Goal: Task Accomplishment & Management: Use online tool/utility

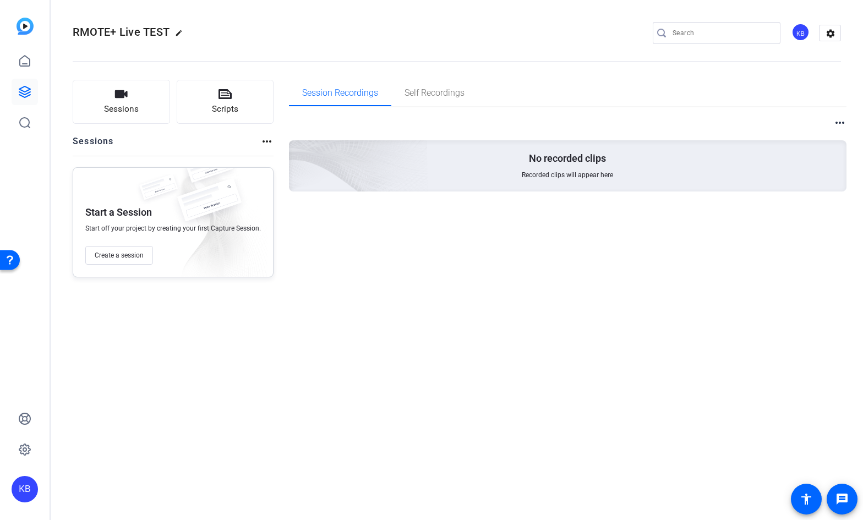
drag, startPoint x: 613, startPoint y: 25, endPoint x: 317, endPoint y: 4, distance: 296.8
click at [319, 4] on div "RMOTE+ Live TEST edit KB settings" at bounding box center [457, 33] width 768 height 83
click at [360, 97] on span "Session Recordings" at bounding box center [340, 93] width 76 height 9
click at [428, 91] on span "Self Recordings" at bounding box center [435, 93] width 60 height 9
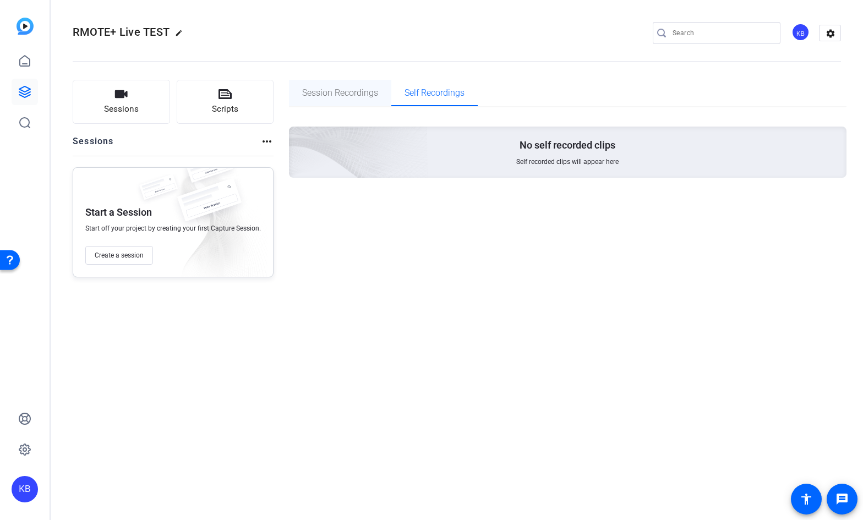
click at [346, 96] on span "Session Recordings" at bounding box center [340, 93] width 76 height 9
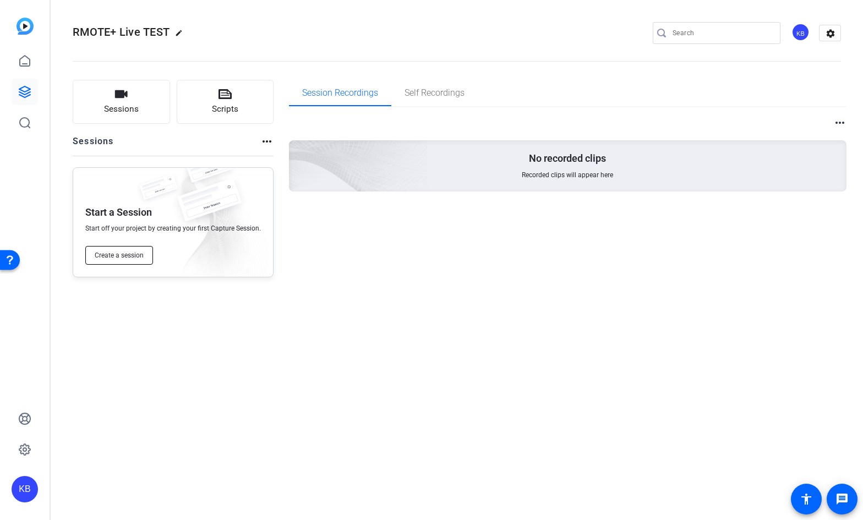
click at [113, 255] on span "Create a session" at bounding box center [119, 255] width 49 height 9
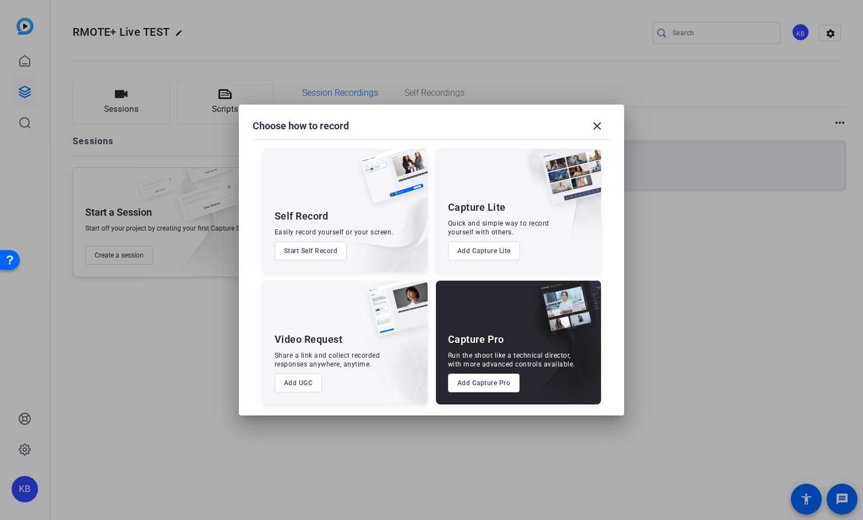
click at [0, 0] on button "Add Capture Pro" at bounding box center [0, 0] width 0 height 0
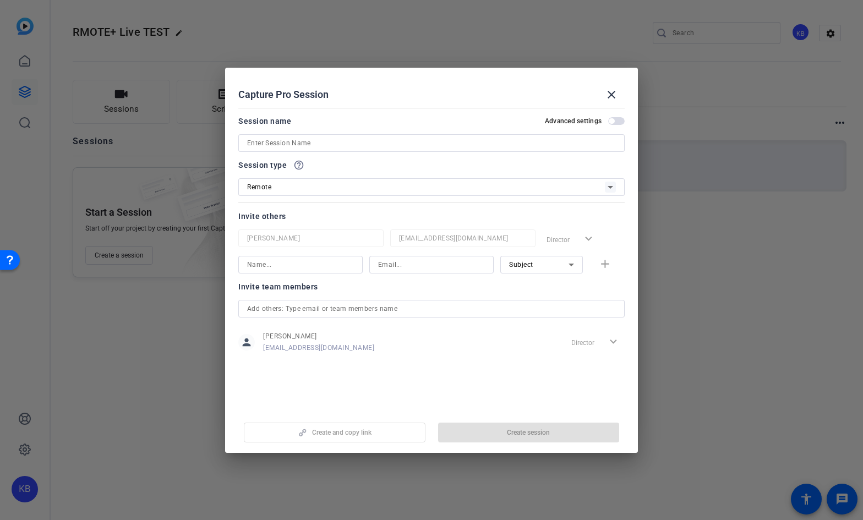
click at [351, 185] on div "Remote" at bounding box center [426, 187] width 358 height 14
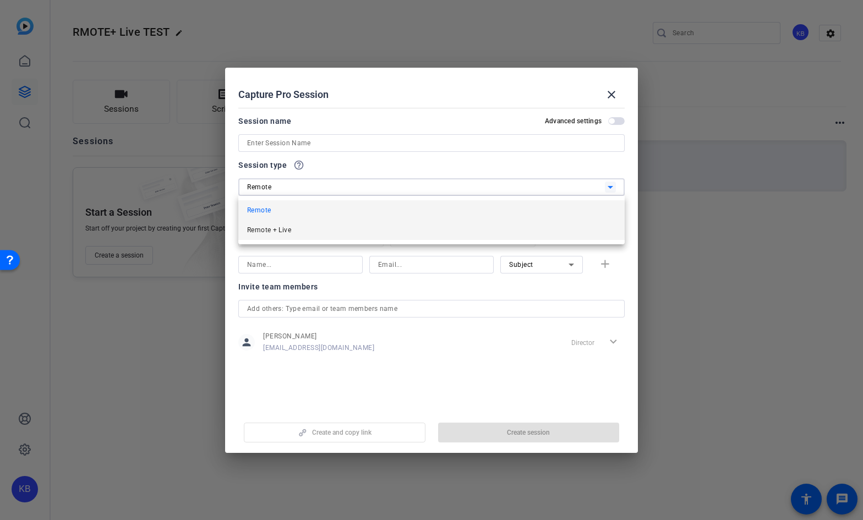
click at [337, 228] on mat-option "Remote + Live" at bounding box center [431, 230] width 386 height 20
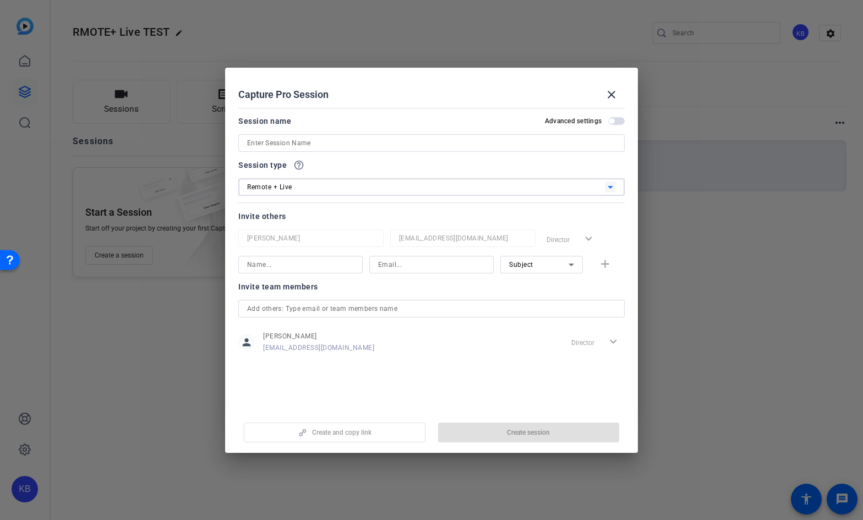
click at [324, 138] on input at bounding box center [431, 143] width 369 height 13
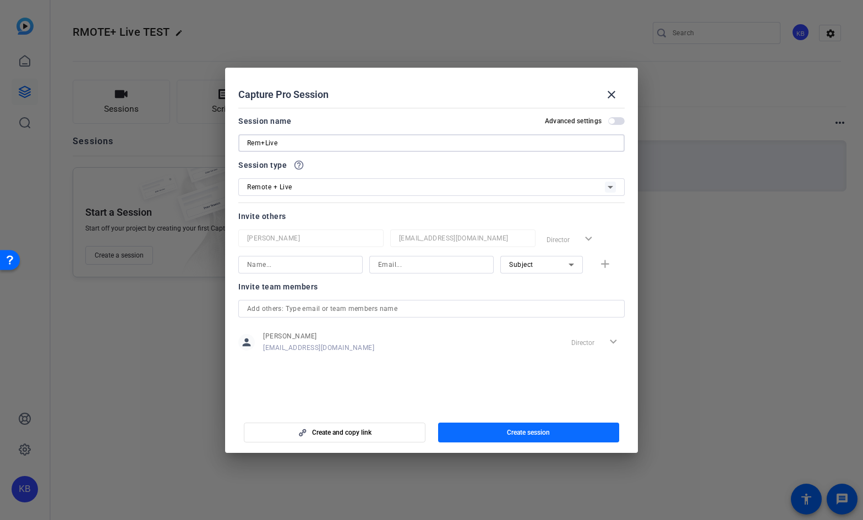
type input "Rem+Live"
click at [504, 431] on span "button" at bounding box center [529, 432] width 182 height 26
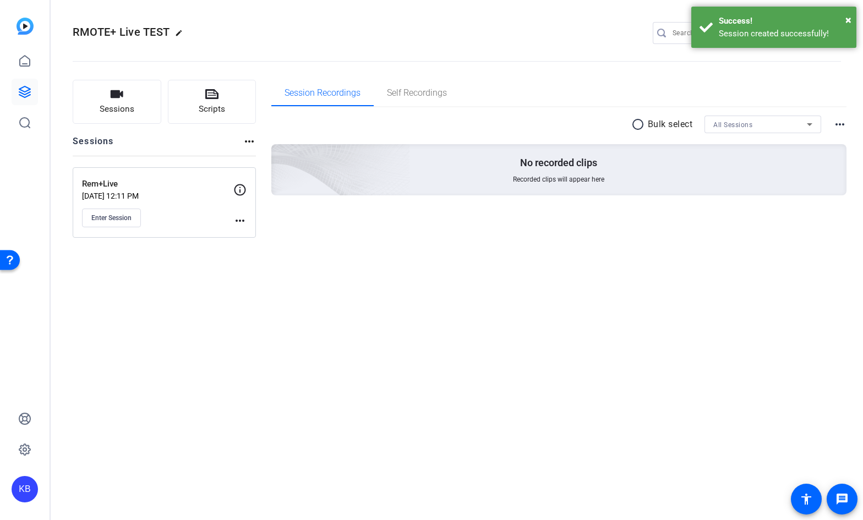
click at [167, 308] on div "RMOTE+ Live TEST edit KB settings Sessions Scripts Sessions more_horiz Rem+Live…" at bounding box center [457, 260] width 812 height 520
